Goal: Find specific page/section: Find specific page/section

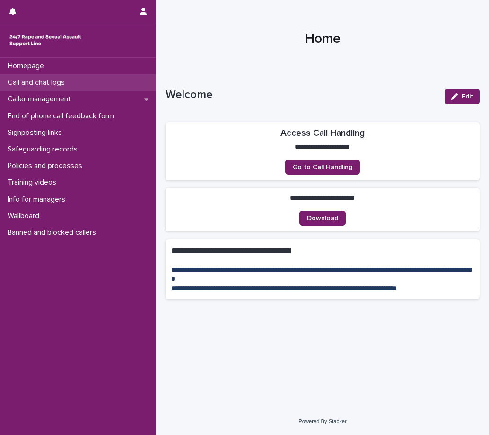
click at [49, 79] on p "Call and chat logs" at bounding box center [38, 82] width 69 height 9
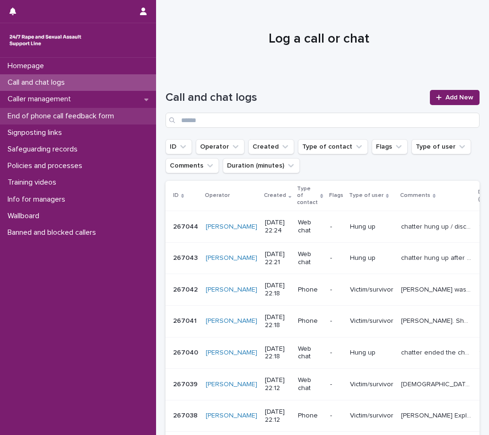
click at [62, 114] on p "End of phone call feedback form" at bounding box center [63, 116] width 118 height 9
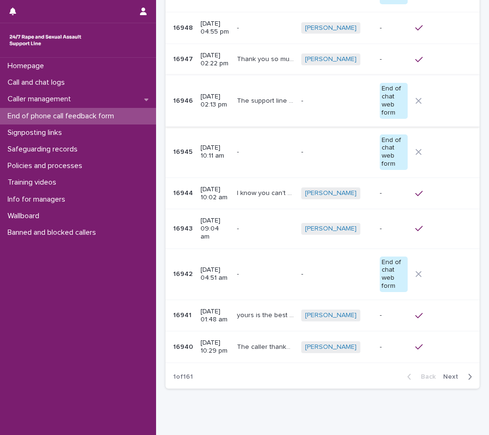
scroll to position [178, 0]
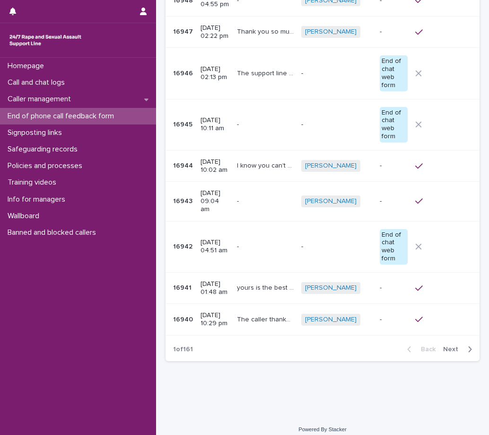
click at [452, 346] on span "Next" at bounding box center [453, 349] width 21 height 7
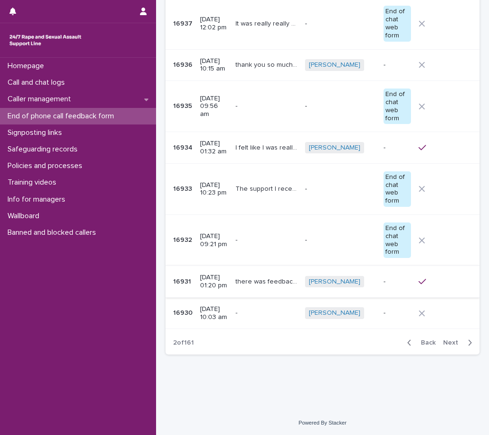
scroll to position [192, 0]
click at [456, 339] on span "Next" at bounding box center [453, 342] width 21 height 7
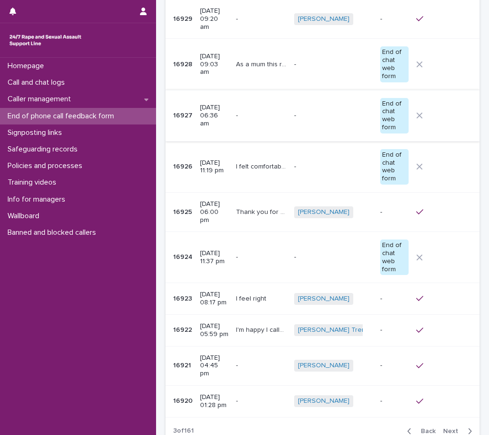
scroll to position [178, 0]
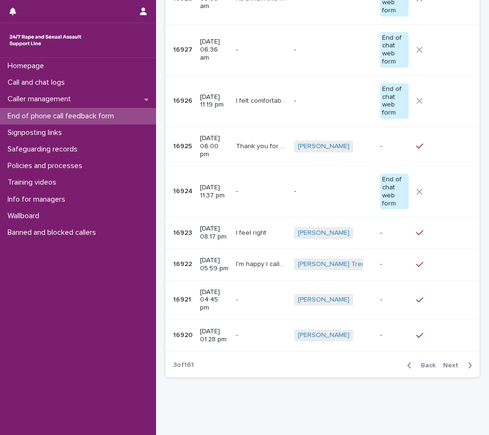
click at [450, 362] on span "Next" at bounding box center [453, 365] width 21 height 7
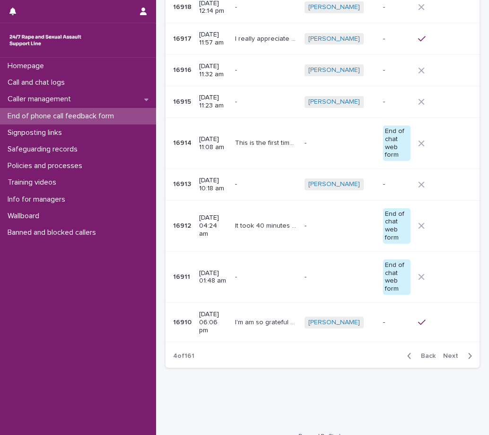
click at [260, 220] on p "It took 40 minutes to talk to someone, it was probably meant to be shorter but …" at bounding box center [267, 225] width 64 height 10
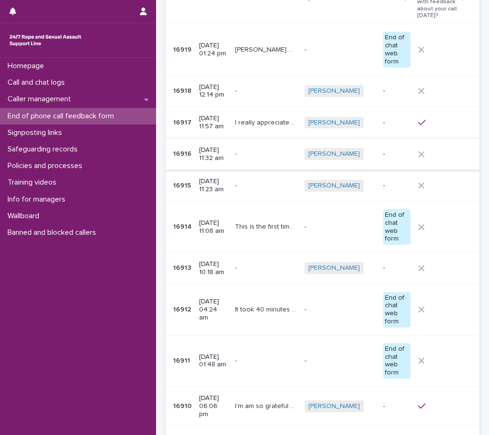
scroll to position [178, 0]
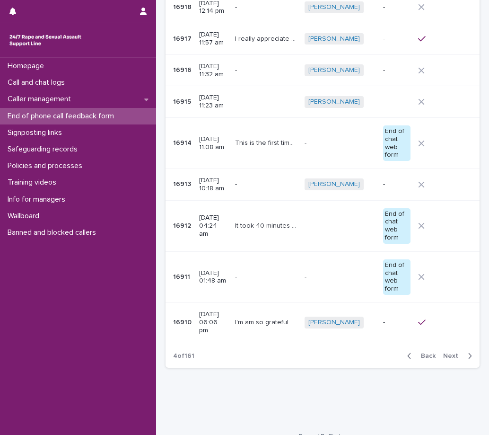
click at [445, 352] on span "Next" at bounding box center [453, 355] width 21 height 7
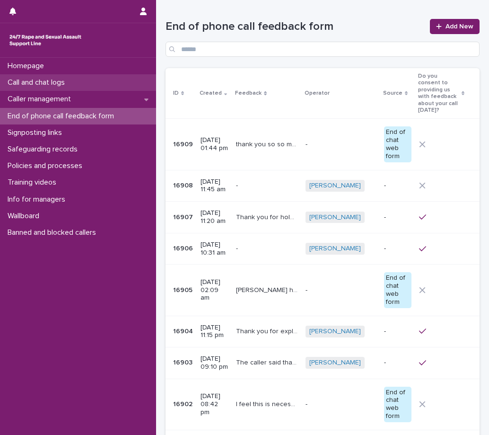
click at [27, 82] on p "Call and chat logs" at bounding box center [38, 82] width 69 height 9
